Goal: Transaction & Acquisition: Purchase product/service

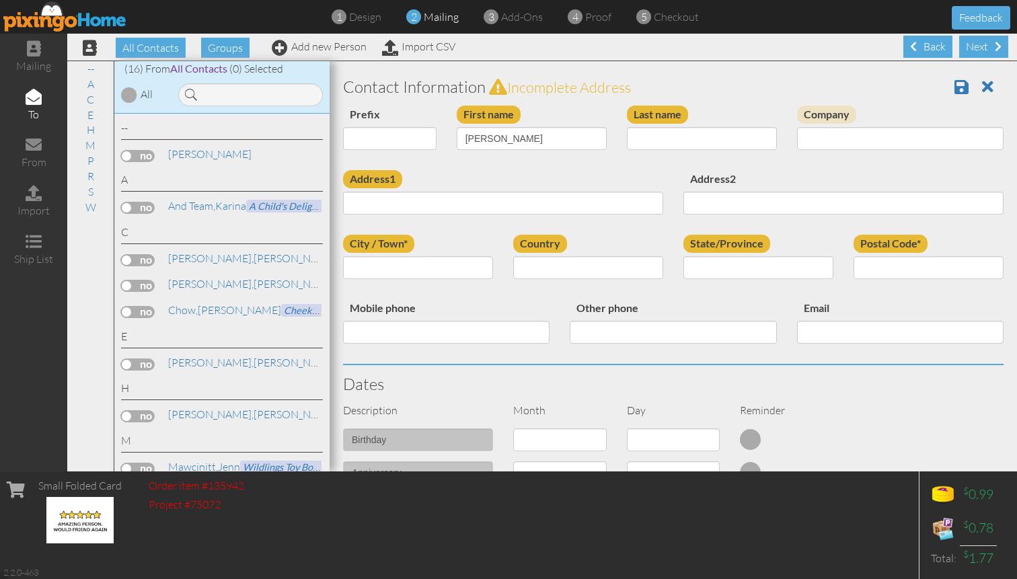
type input "Leilani"
click at [708, 147] on input "Last name" at bounding box center [702, 138] width 150 height 23
type input "Lamchin"
type input "San Diego Zoo"
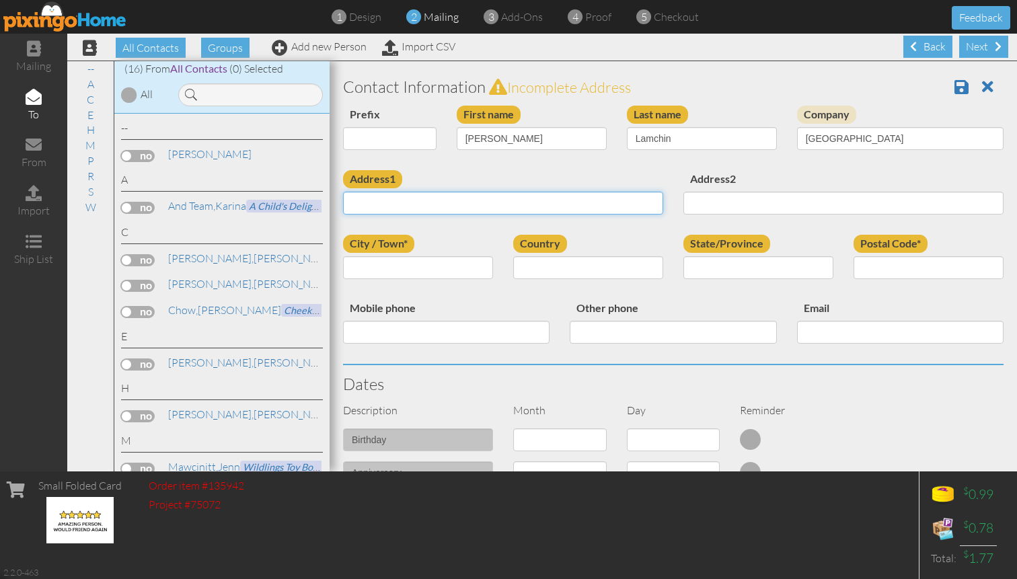
paste input "10946 Willow Court"
type input "10946 Willow Court"
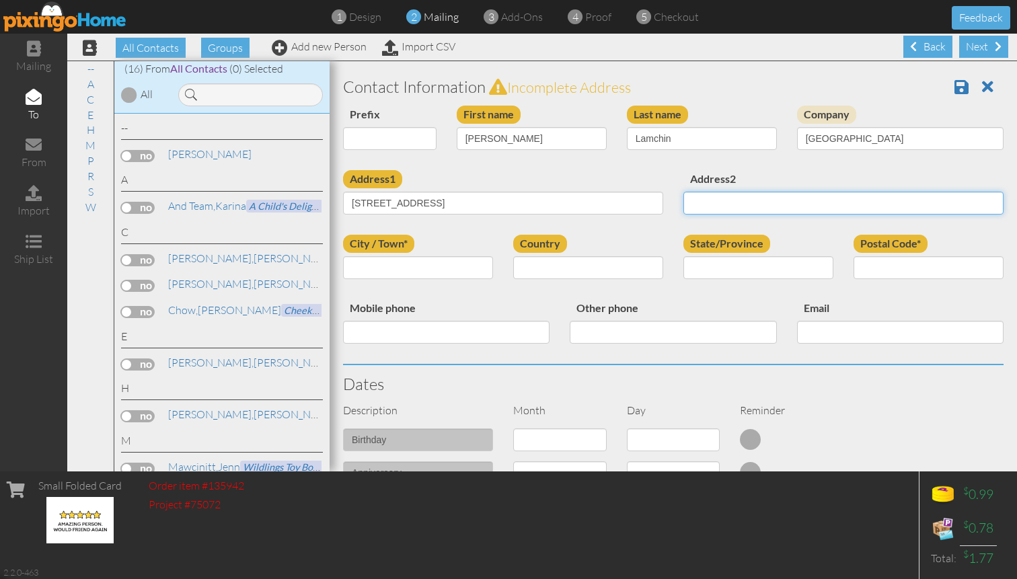
click at [701, 196] on input "Address2" at bounding box center [843, 203] width 320 height 23
type input "Suite 200"
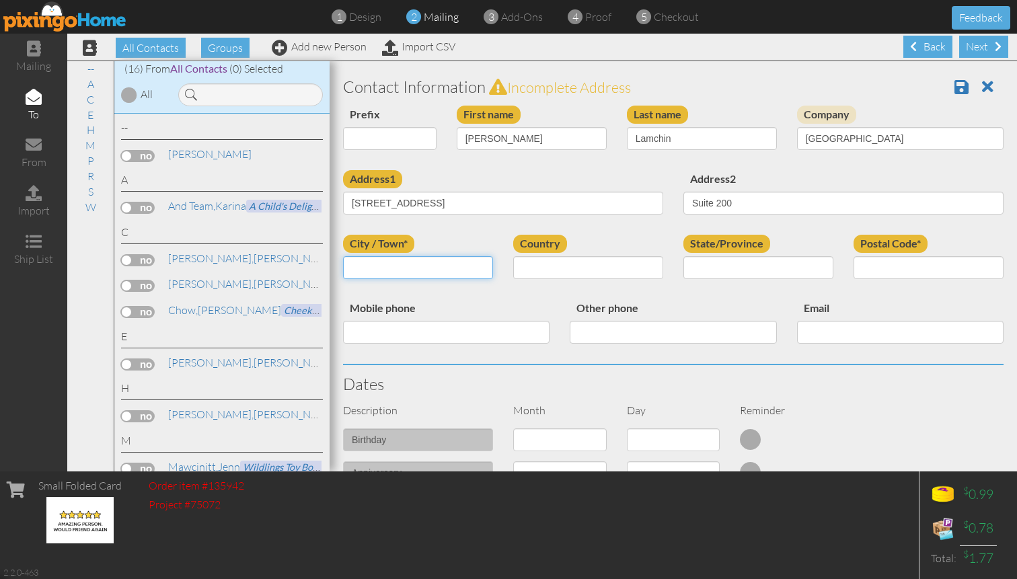
click at [431, 275] on input "City / Town*" at bounding box center [418, 267] width 150 height 23
type input "San Diego"
select select "object:4589"
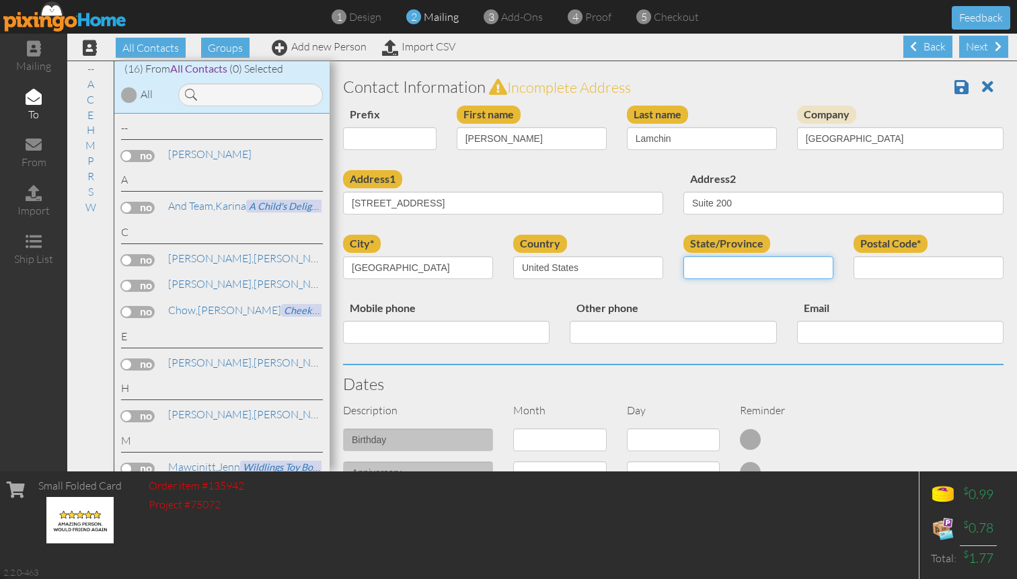
select select "object:4612"
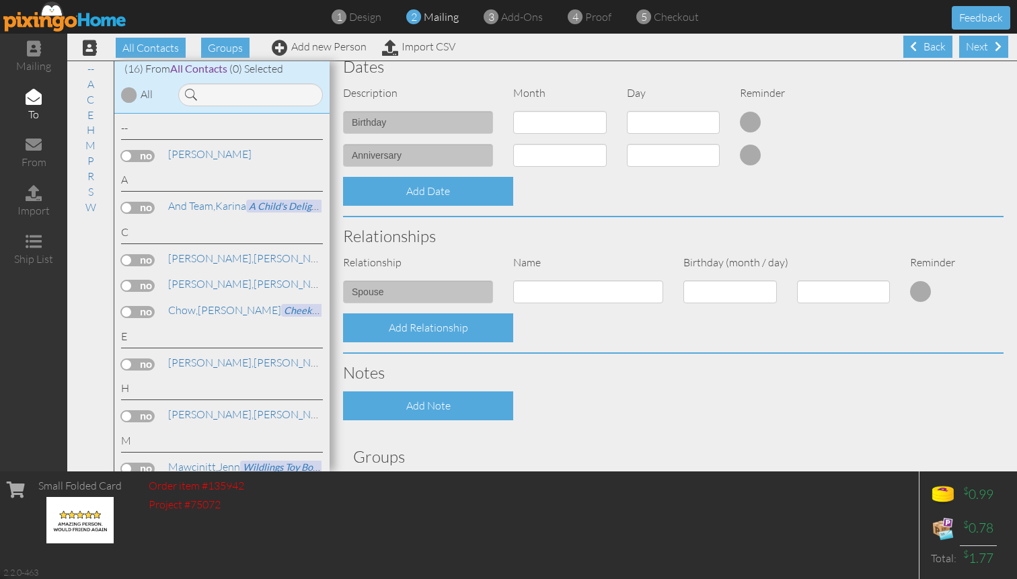
scroll to position [420, 0]
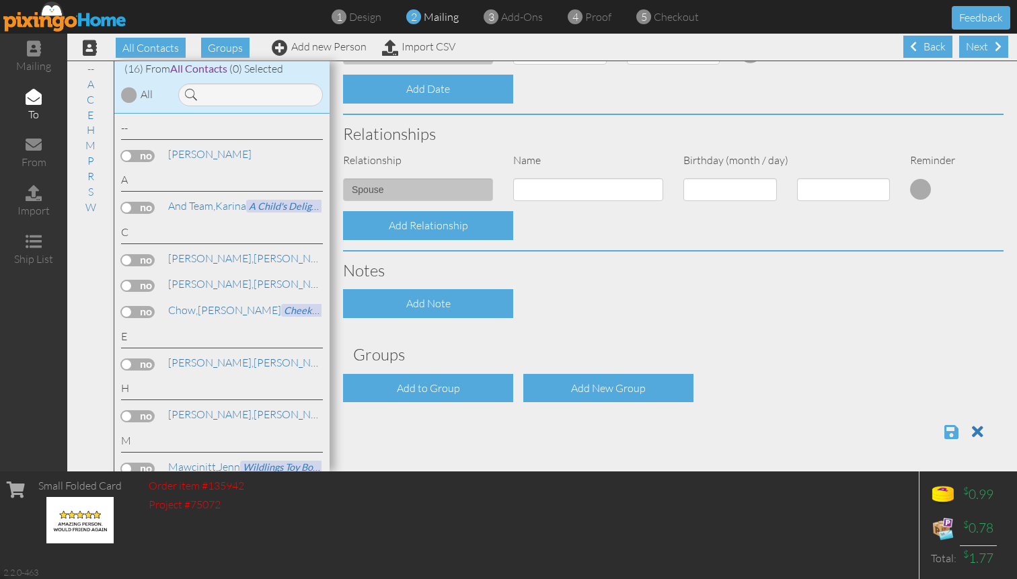
type input "92127"
click at [951, 432] on span at bounding box center [951, 432] width 14 height 16
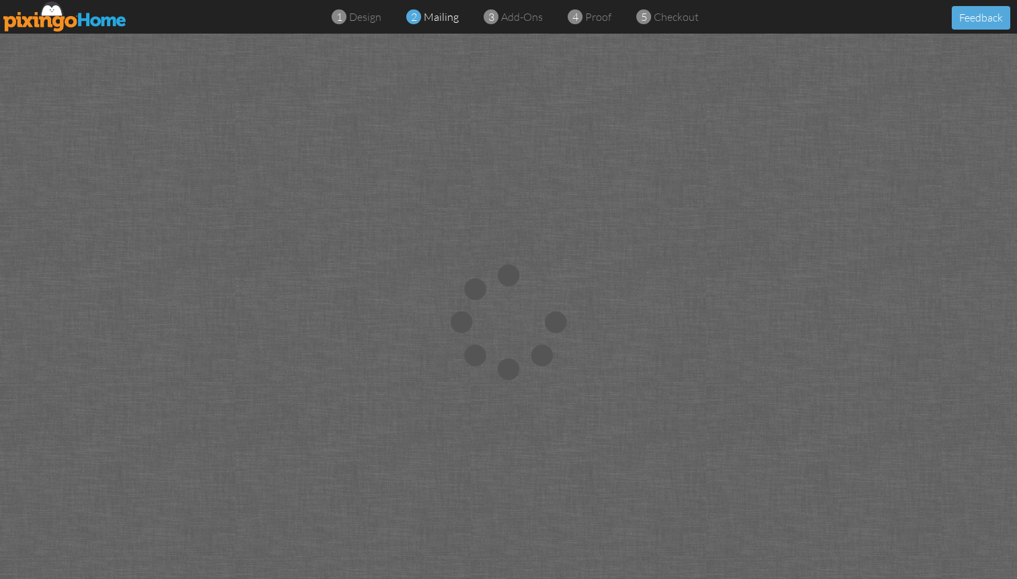
click at [443, 20] on span "mailing" at bounding box center [441, 16] width 35 height 13
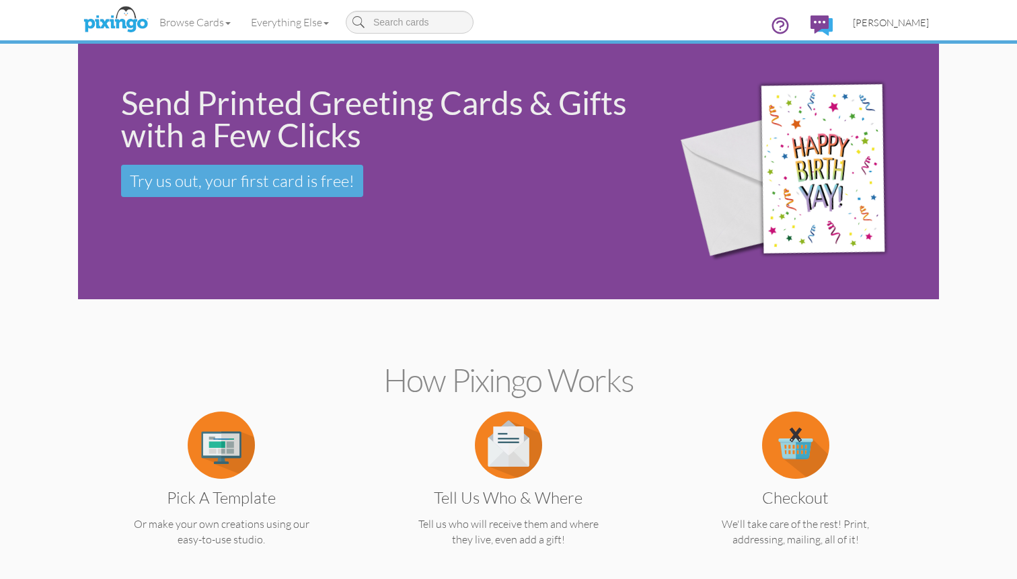
click at [899, 20] on span "David Castillo" at bounding box center [891, 22] width 76 height 11
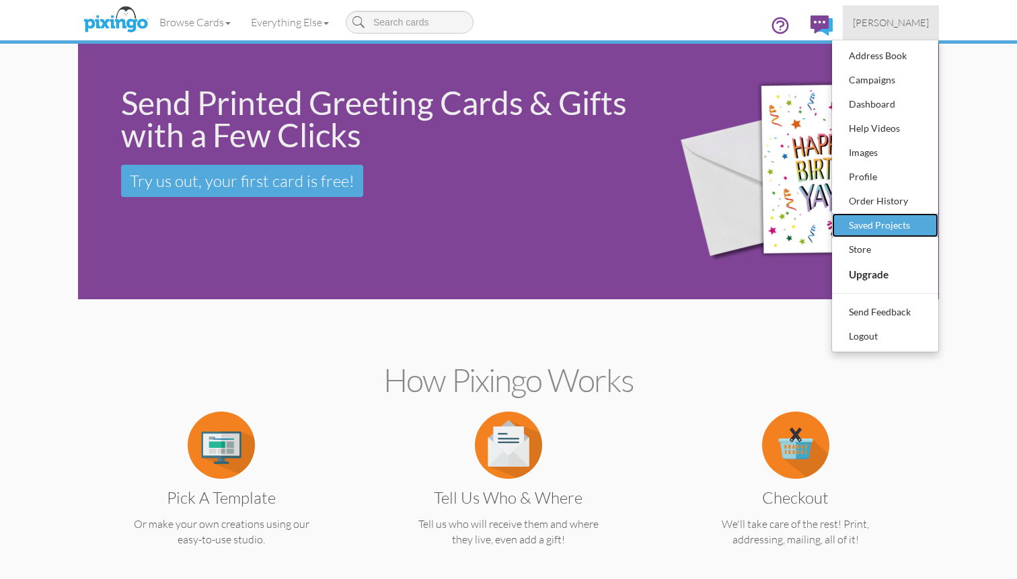
click at [895, 227] on div "Saved Projects" at bounding box center [884, 225] width 79 height 20
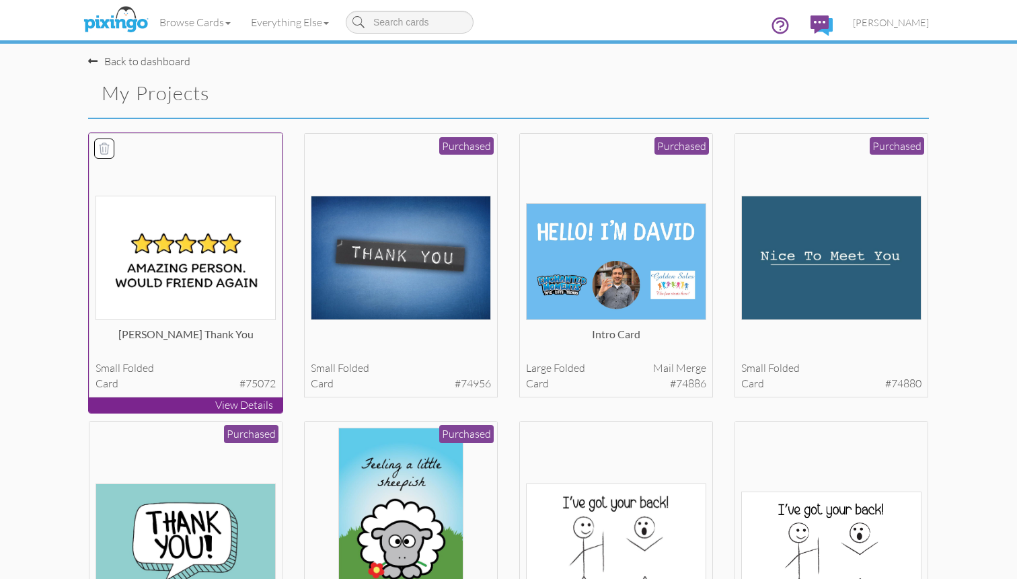
click at [202, 270] on img at bounding box center [185, 258] width 181 height 124
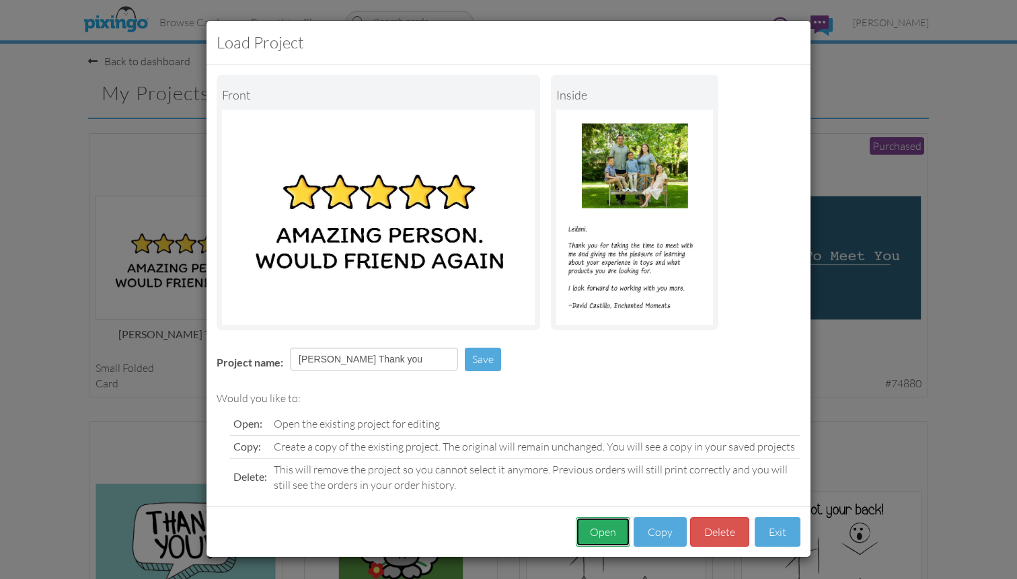
click at [594, 527] on button "Open" at bounding box center [603, 532] width 54 height 30
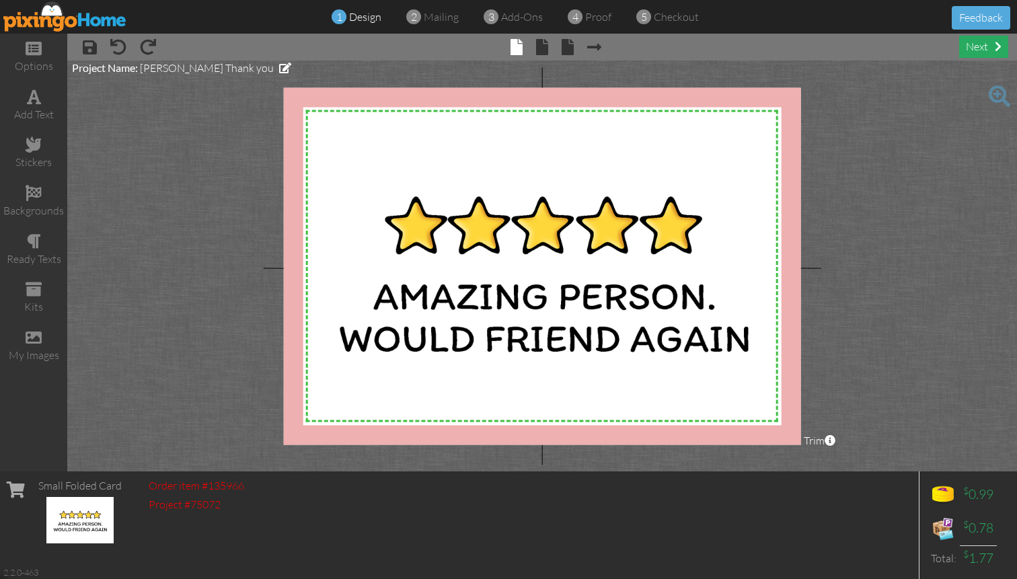
click at [990, 54] on div "next" at bounding box center [983, 47] width 49 height 22
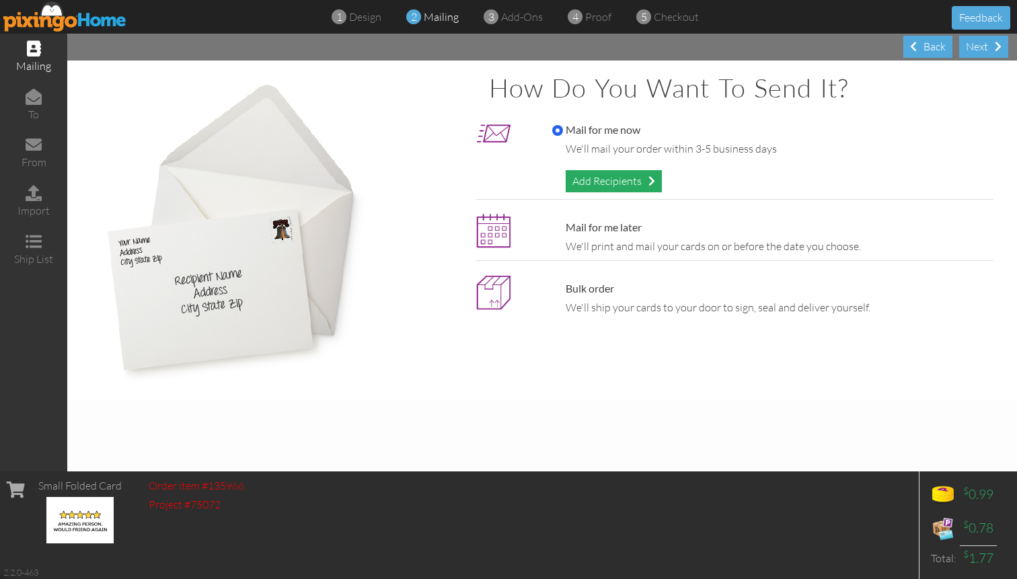
click at [635, 178] on div "Add Recipients" at bounding box center [614, 181] width 96 height 22
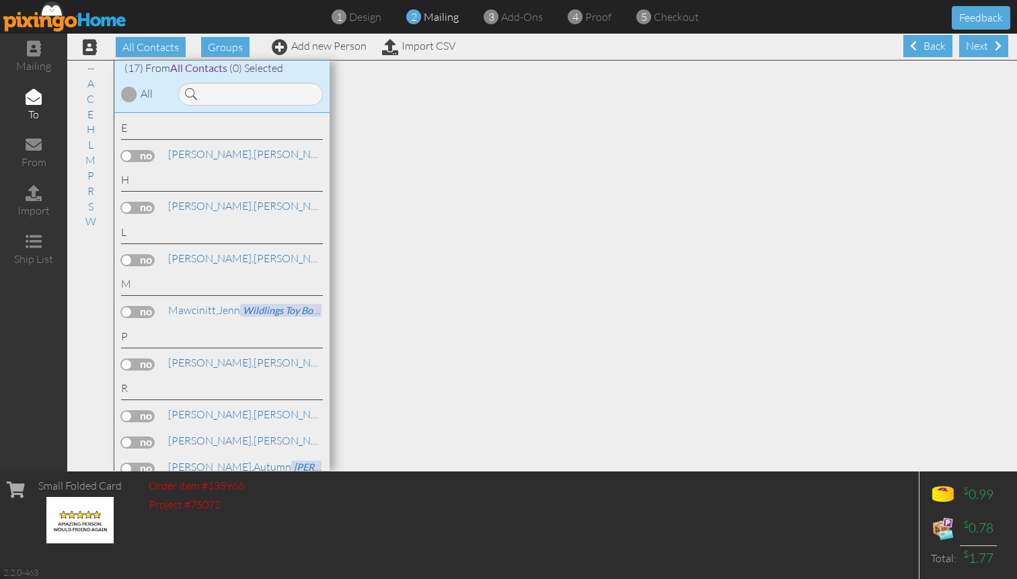
scroll to position [202, 0]
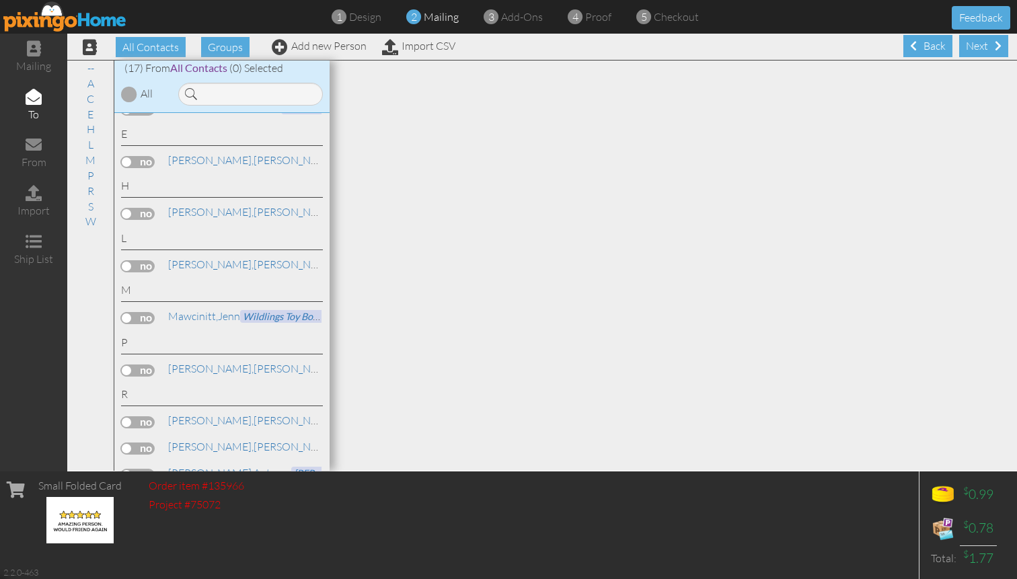
click at [126, 268] on label at bounding box center [138, 266] width 34 height 12
click at [0, 0] on input "checkbox" at bounding box center [0, 0] width 0 height 0
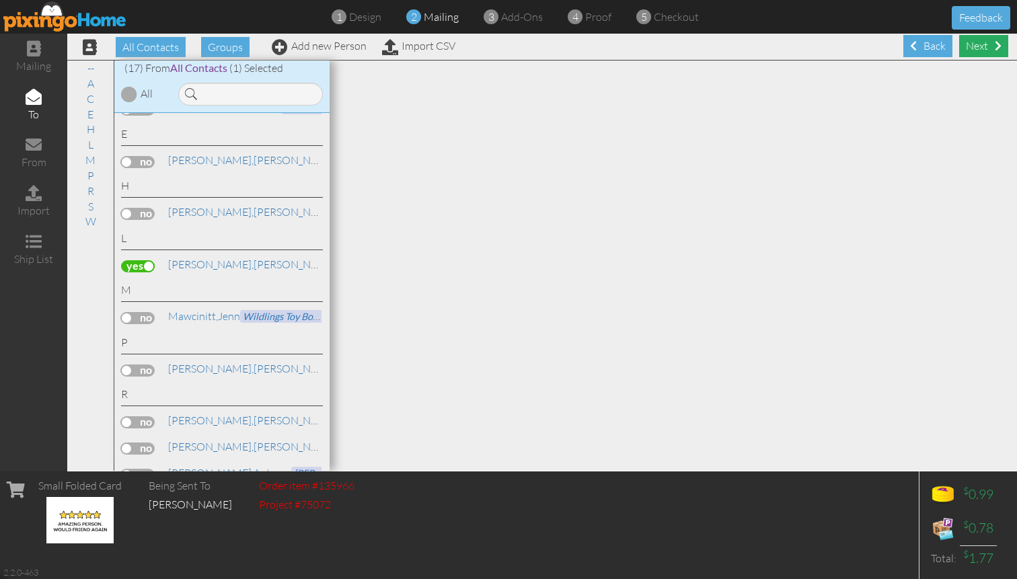
click at [997, 46] on span at bounding box center [998, 45] width 7 height 11
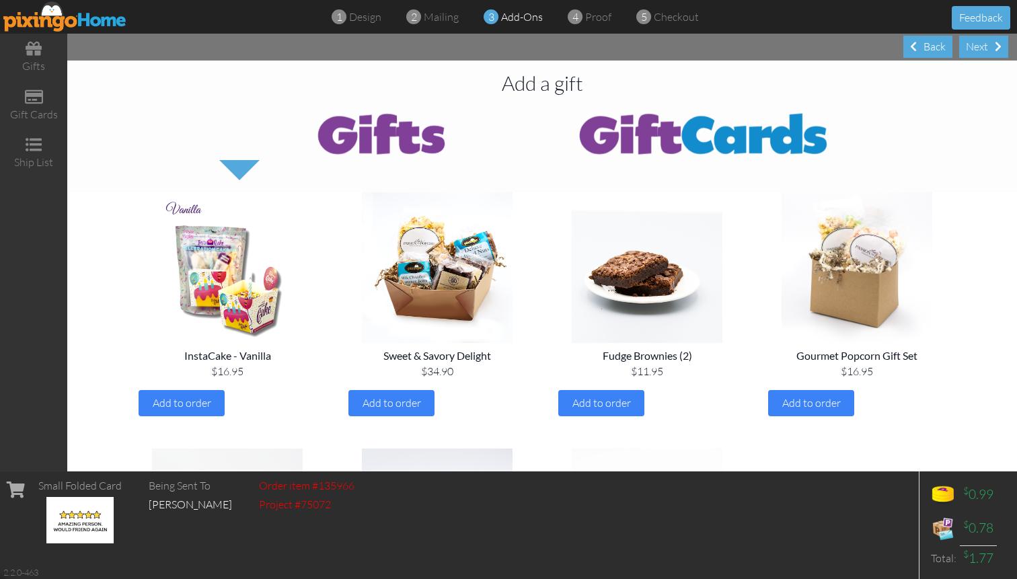
click at [657, 141] on img at bounding box center [703, 133] width 323 height 54
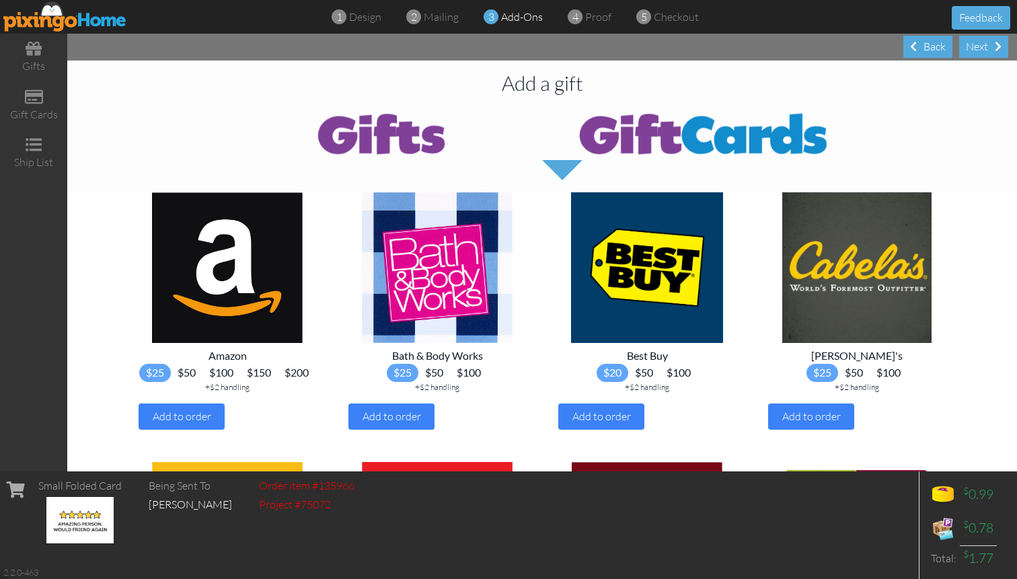
click at [371, 134] on img at bounding box center [380, 133] width 323 height 54
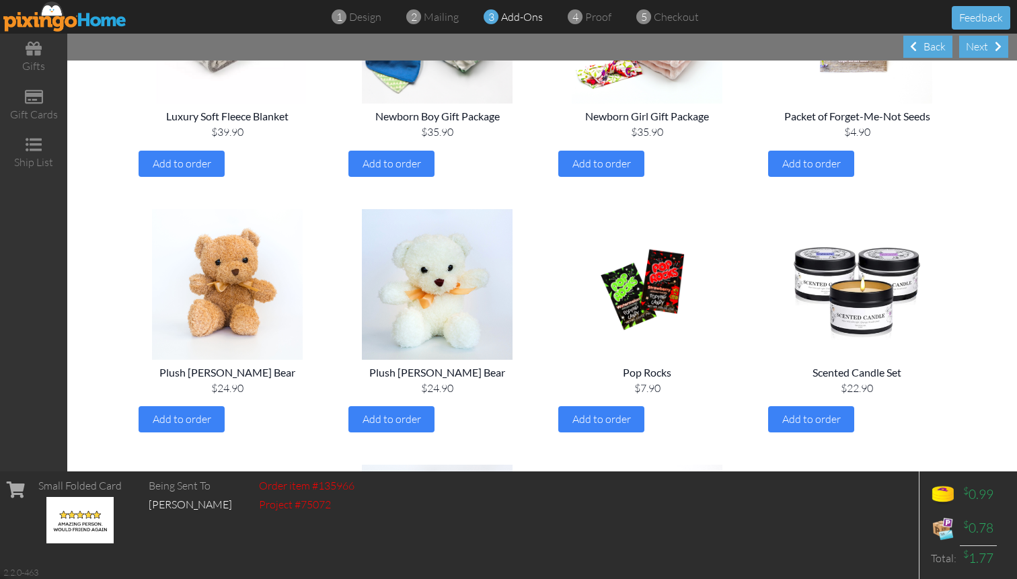
scroll to position [1512, 0]
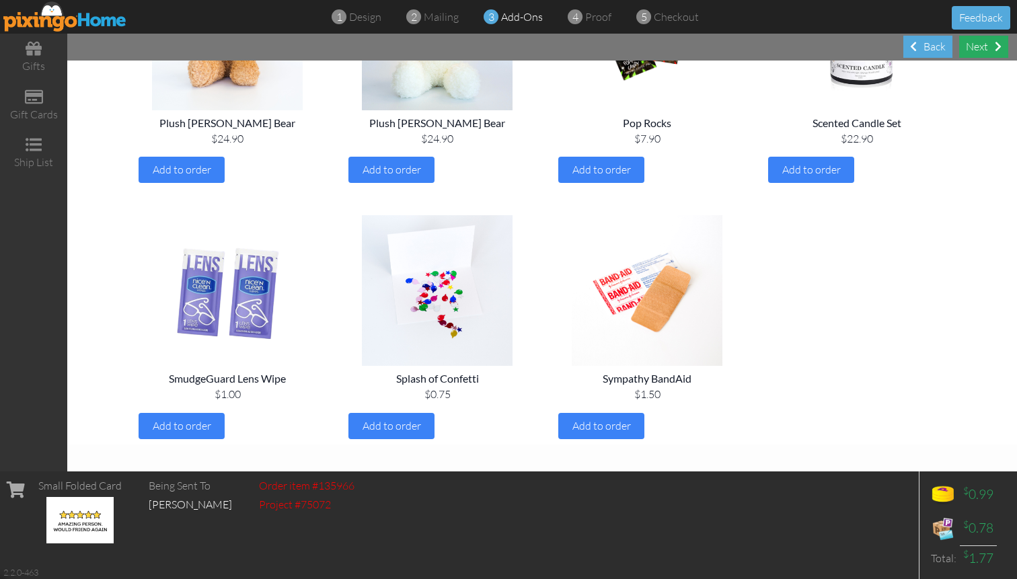
click at [982, 52] on div "Next" at bounding box center [983, 47] width 49 height 22
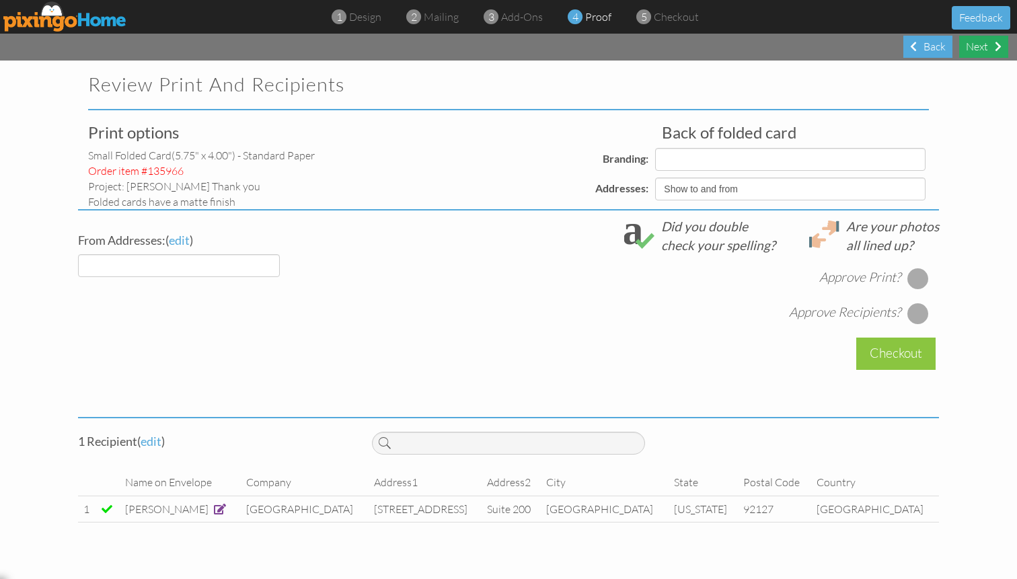
select select "object:1184"
select select "object:1183"
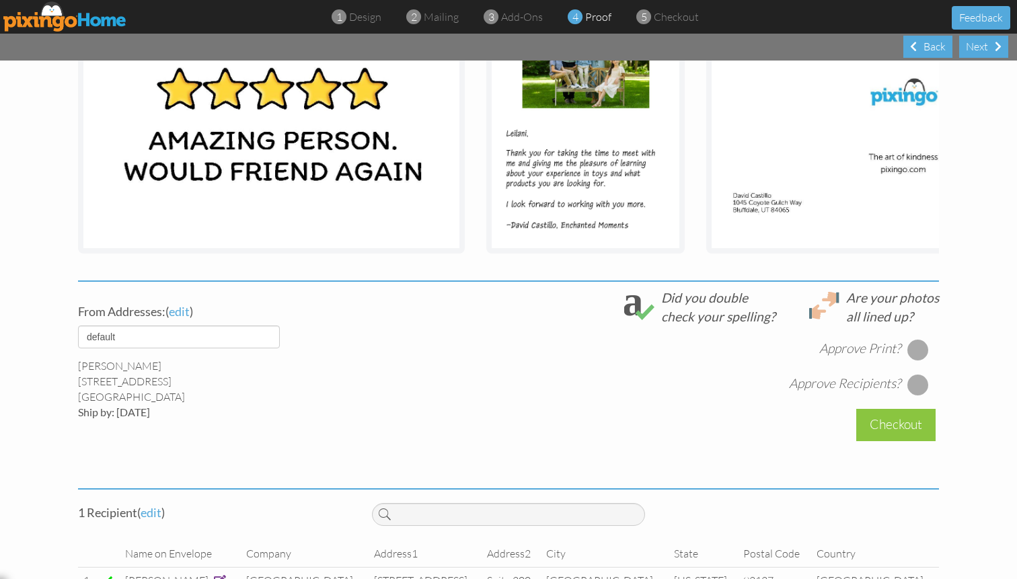
scroll to position [284, 0]
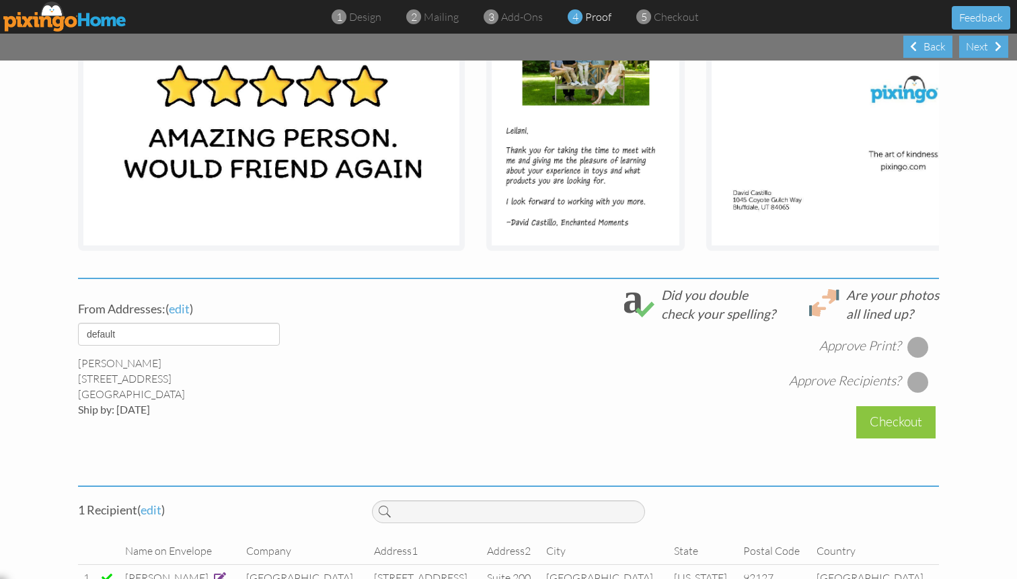
click at [919, 349] on div at bounding box center [918, 347] width 22 height 22
click at [917, 384] on div at bounding box center [918, 382] width 22 height 22
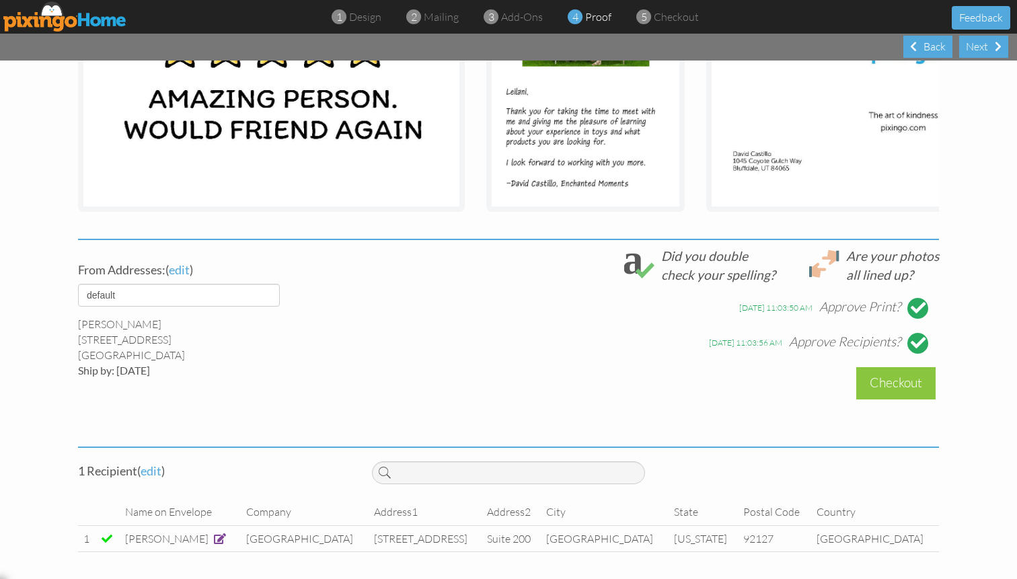
scroll to position [275, 0]
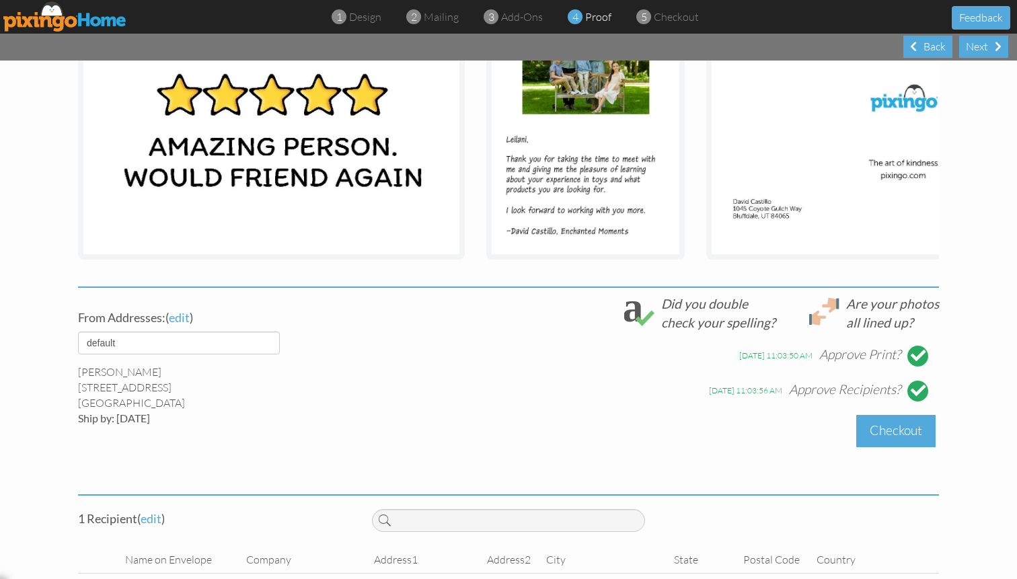
click at [893, 438] on div "Checkout" at bounding box center [895, 431] width 79 height 32
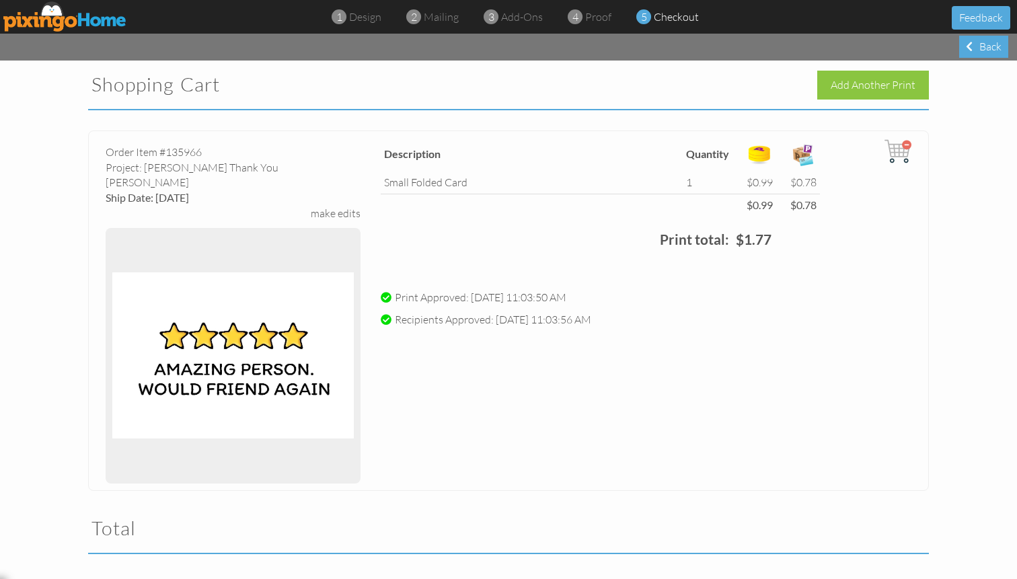
scroll to position [274, 0]
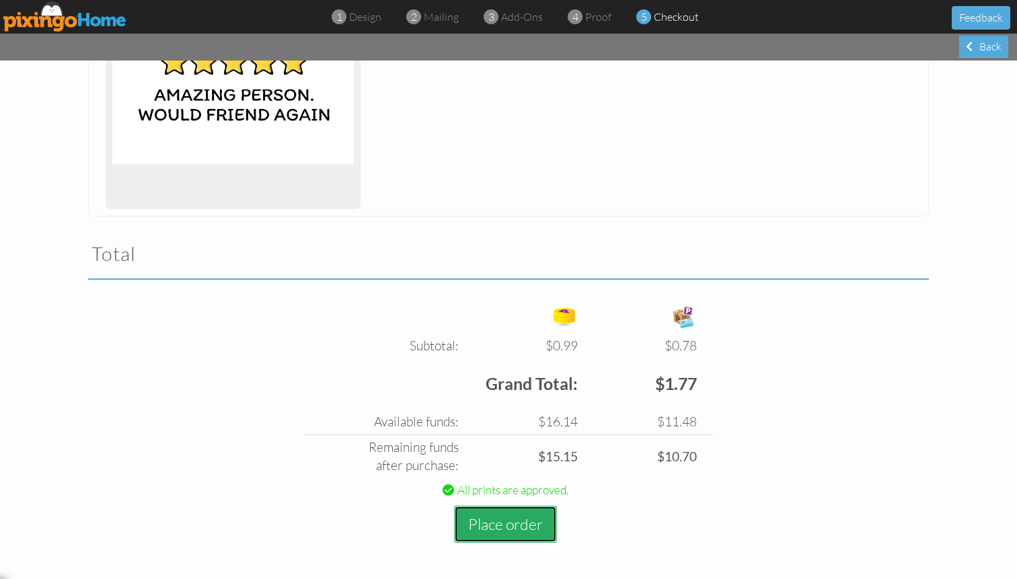
click at [487, 527] on button "Place order" at bounding box center [505, 524] width 103 height 37
